Goal: Entertainment & Leisure: Consume media (video, audio)

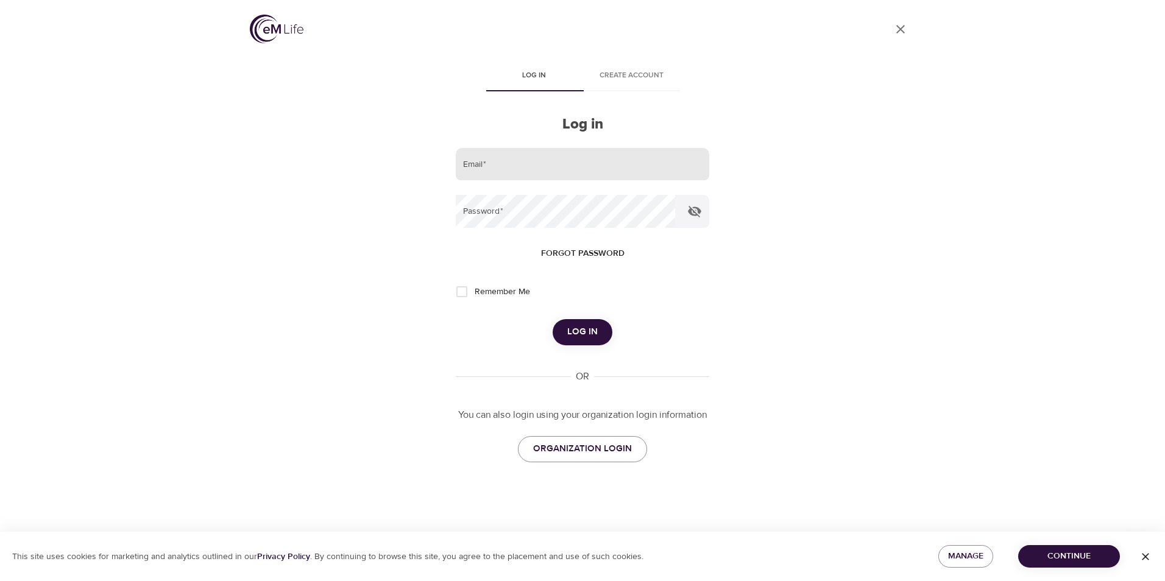
click at [497, 166] on input "email" at bounding box center [583, 164] width 254 height 33
type input "[EMAIL_ADDRESS][DOMAIN_NAME]"
click at [553, 319] on button "Log in" at bounding box center [583, 332] width 60 height 26
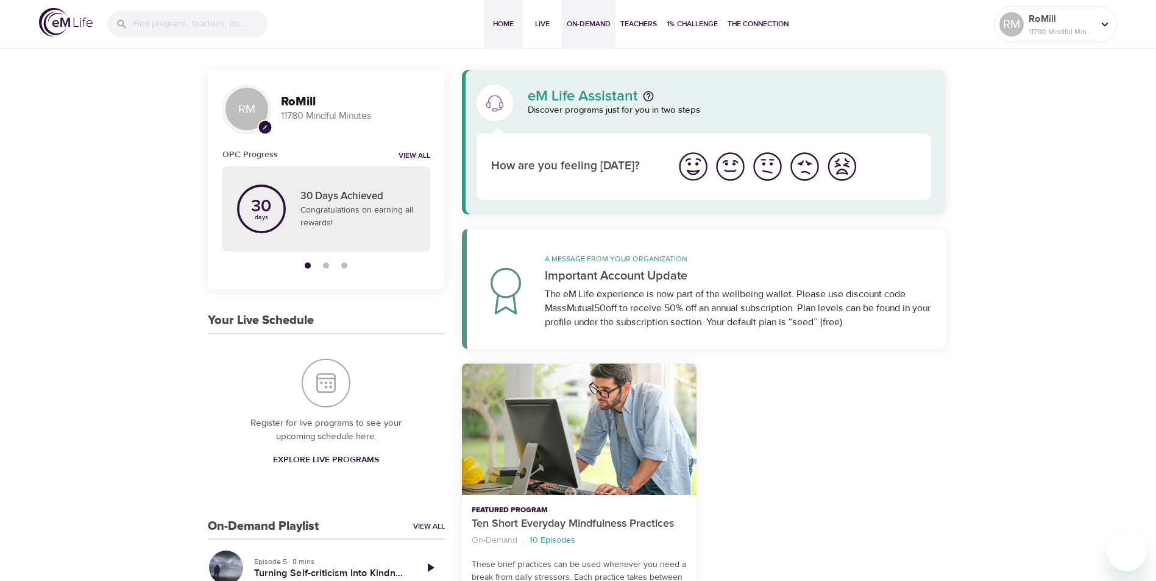
click at [591, 29] on span "On-Demand" at bounding box center [589, 24] width 44 height 13
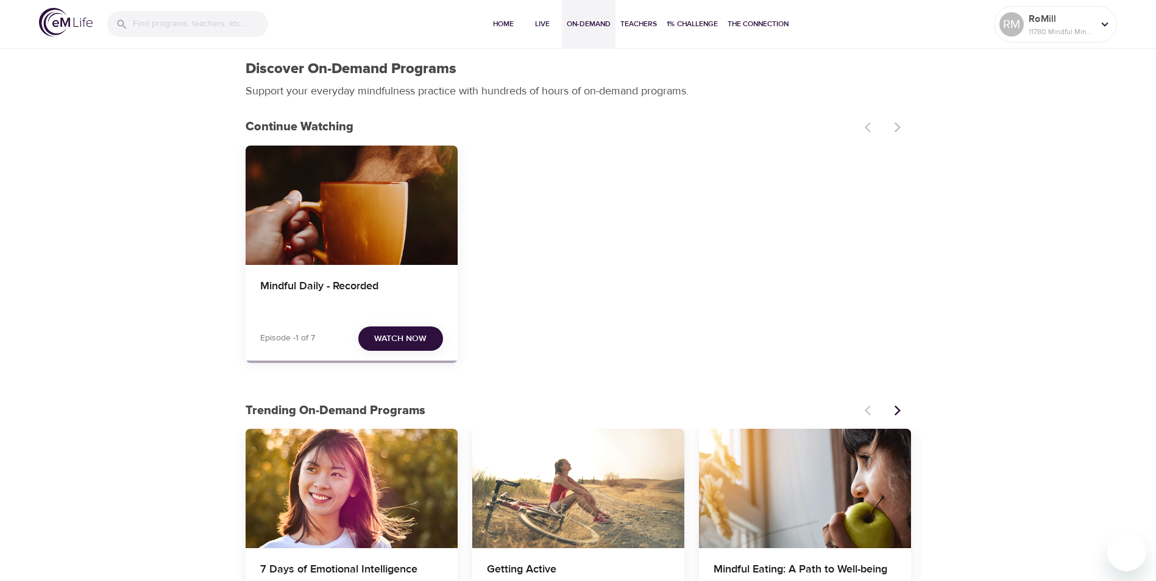
click at [391, 336] on span "Watch Now" at bounding box center [400, 339] width 52 height 15
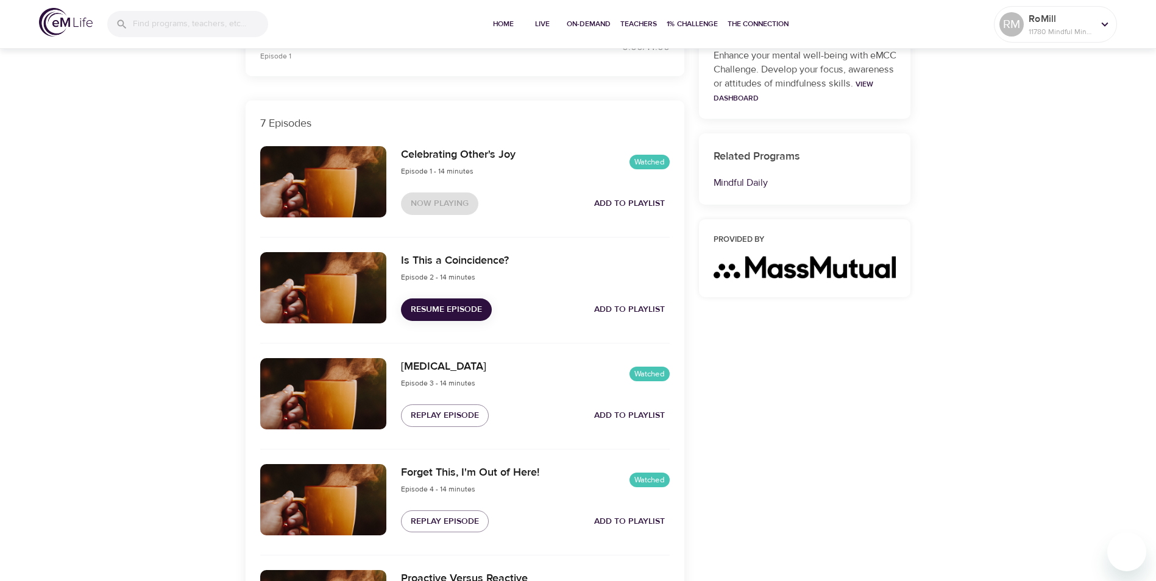
scroll to position [366, 0]
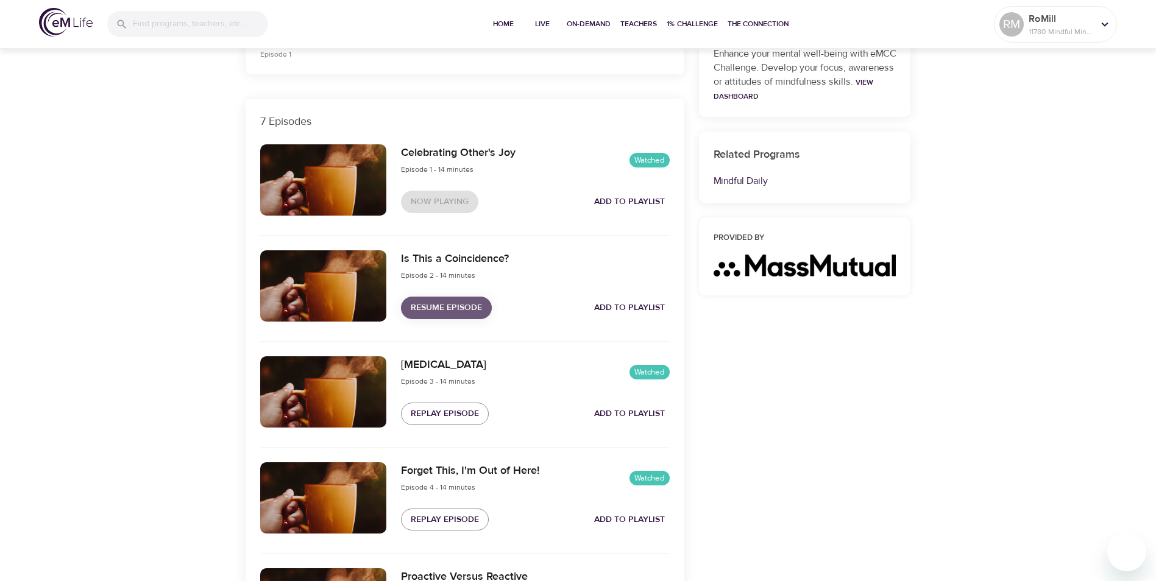
click at [440, 305] on span "Resume Episode" at bounding box center [446, 307] width 71 height 15
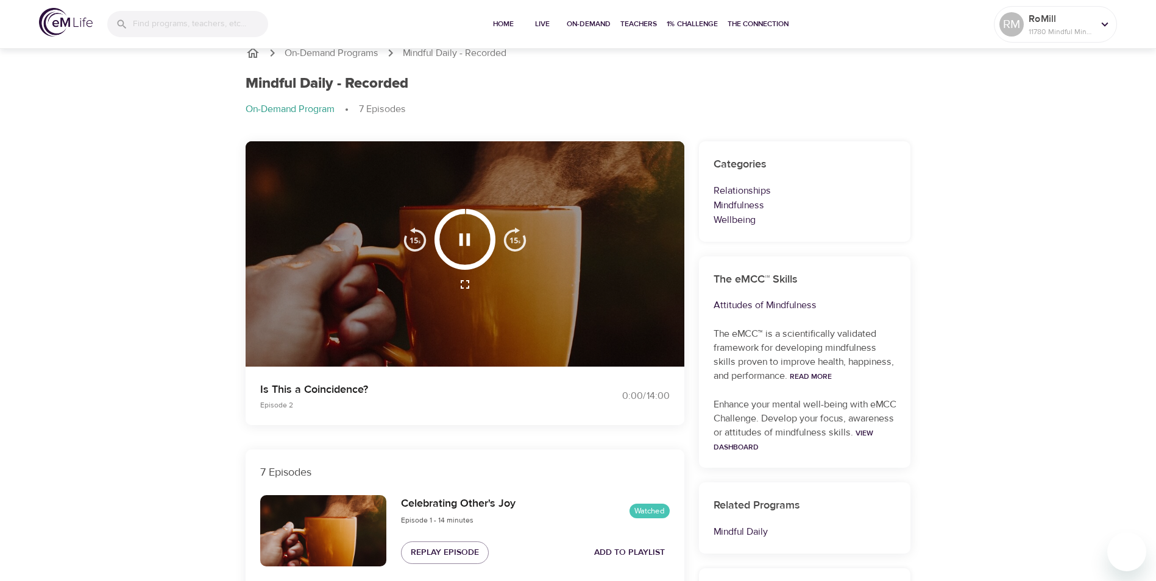
scroll to position [0, 0]
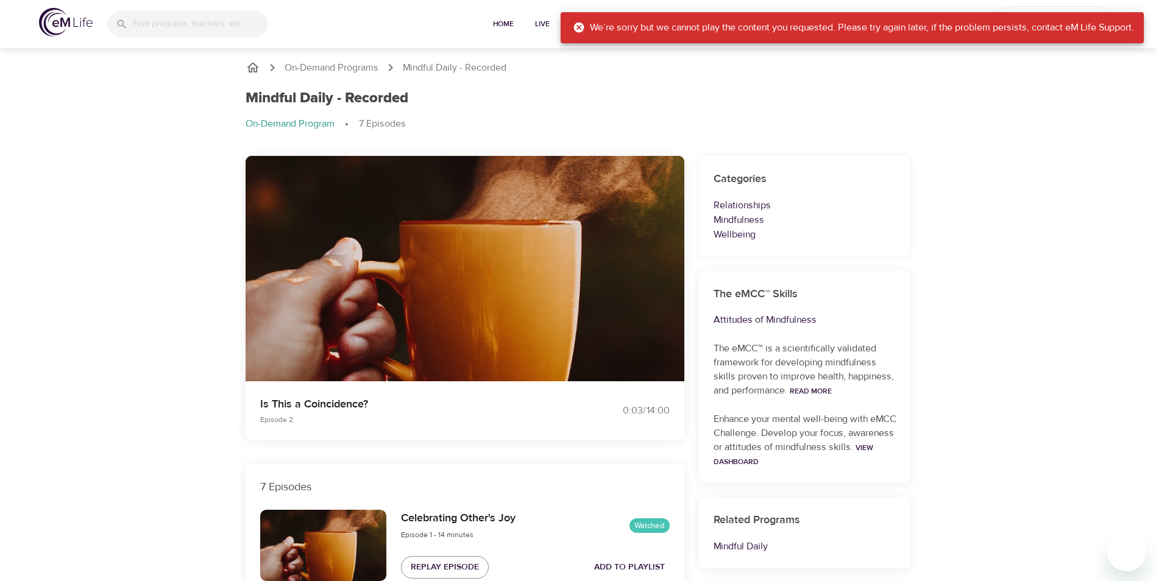
click at [574, 24] on icon at bounding box center [579, 28] width 10 height 10
